Goal: Navigation & Orientation: Find specific page/section

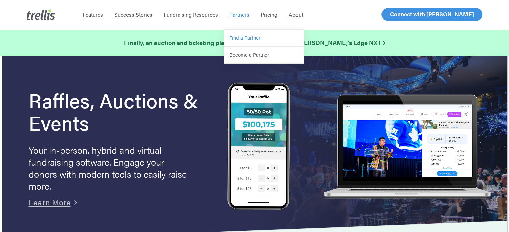
click at [244, 43] on link "Find a Partner" at bounding box center [263, 38] width 80 height 17
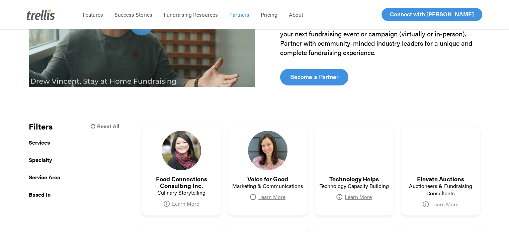
scroll to position [67, 0]
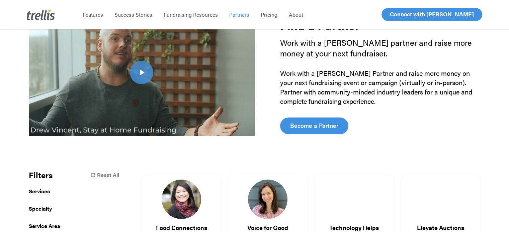
click at [53, 20] on img at bounding box center [41, 14] width 28 height 11
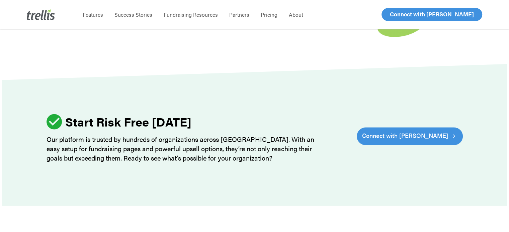
scroll to position [2005, 0]
drag, startPoint x: 410, startPoint y: 94, endPoint x: 355, endPoint y: 73, distance: 58.7
click at [410, 94] on div at bounding box center [254, 135] width 505 height 142
